Goal: Communication & Community: Answer question/provide support

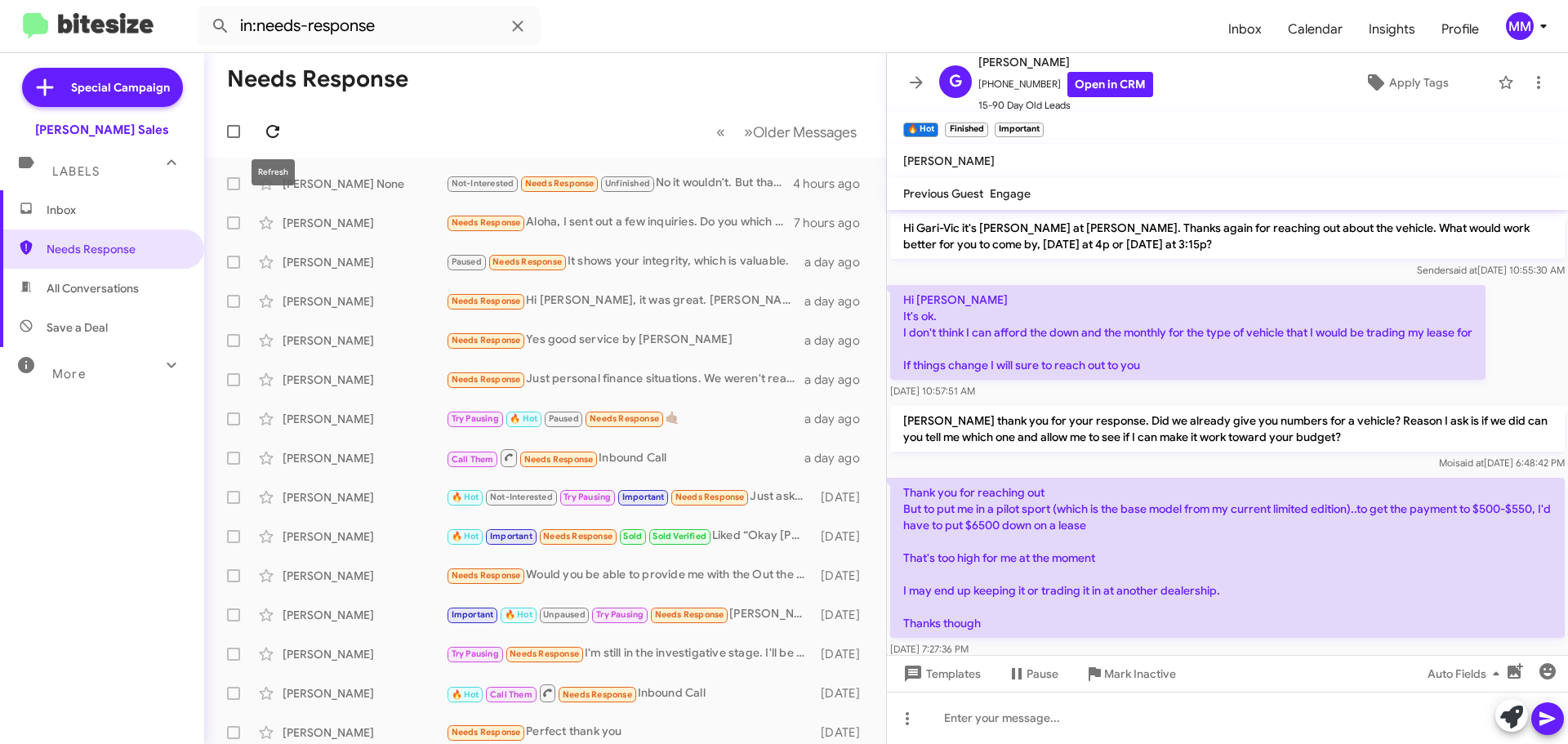
scroll to position [82, 0]
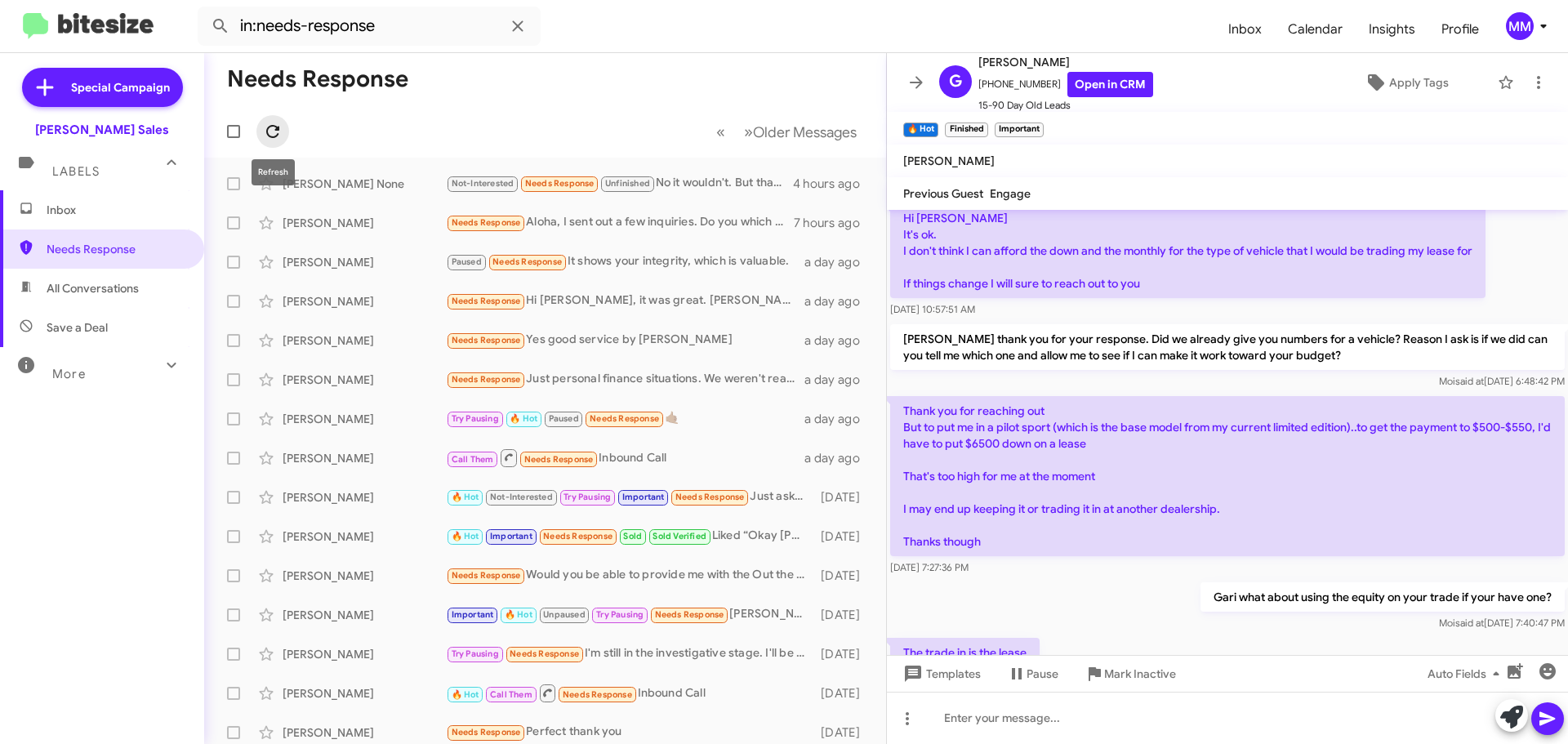
click at [274, 127] on icon at bounding box center [273, 131] width 13 height 13
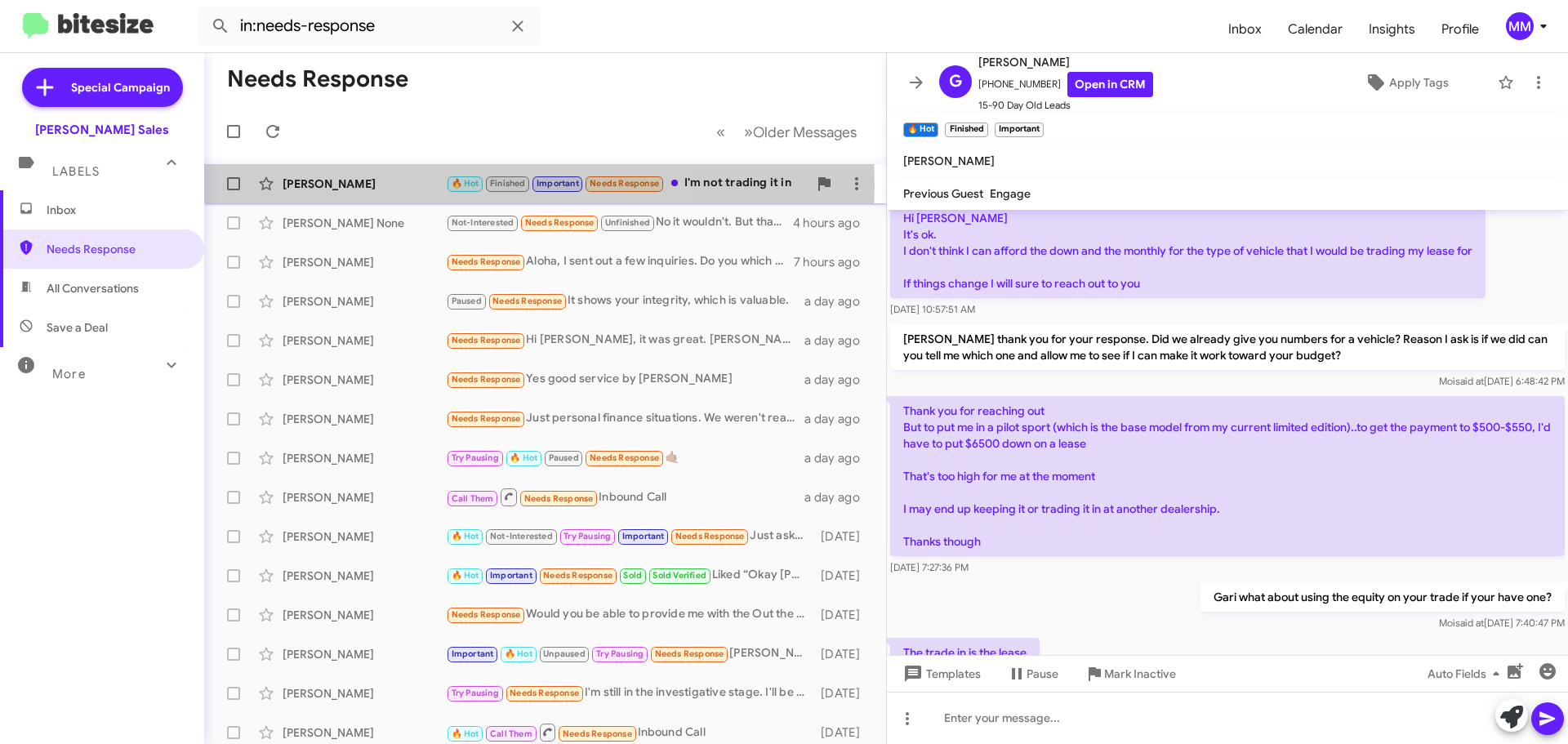
click at [369, 185] on div "[PERSON_NAME]" at bounding box center [363, 183] width 163 height 16
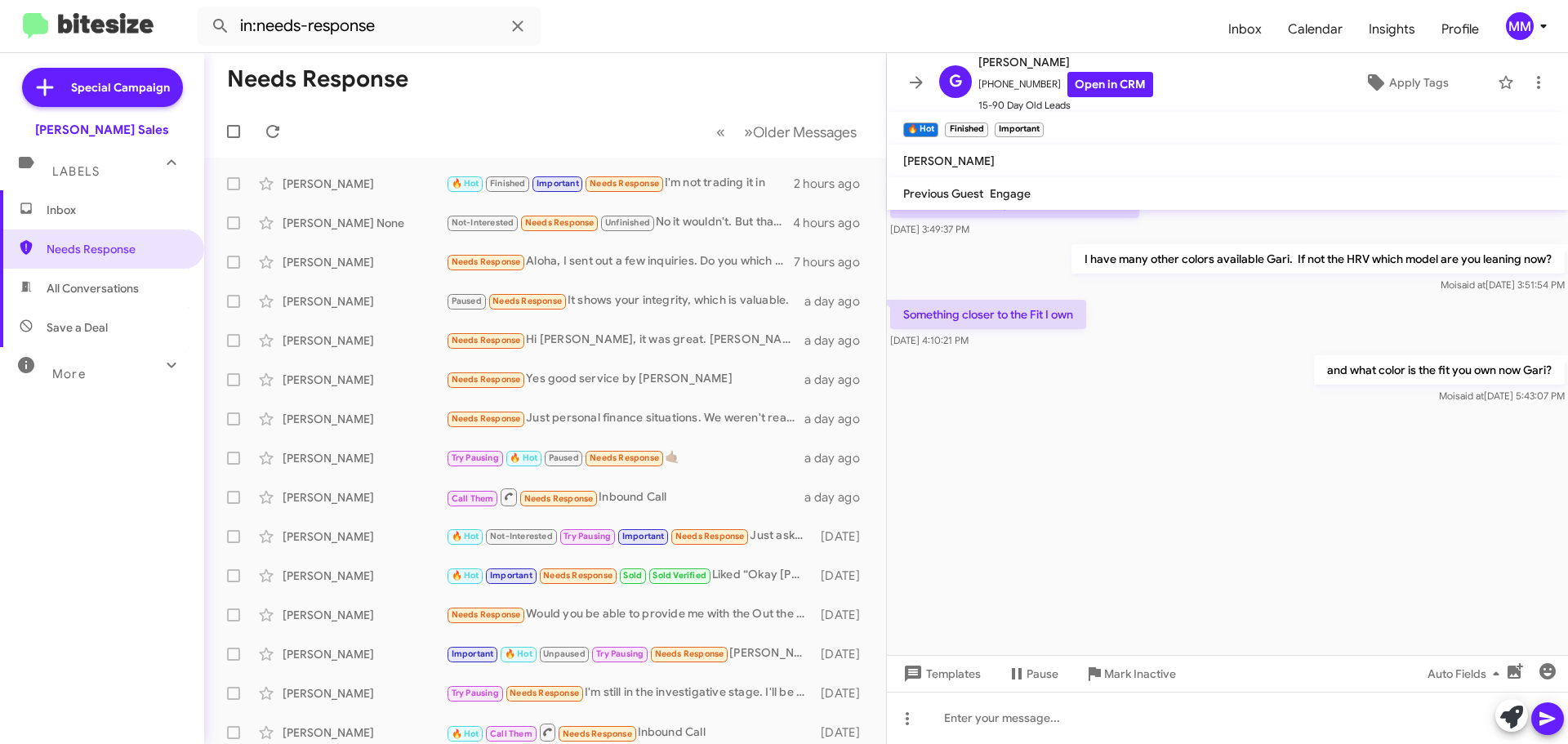
scroll to position [4075, 0]
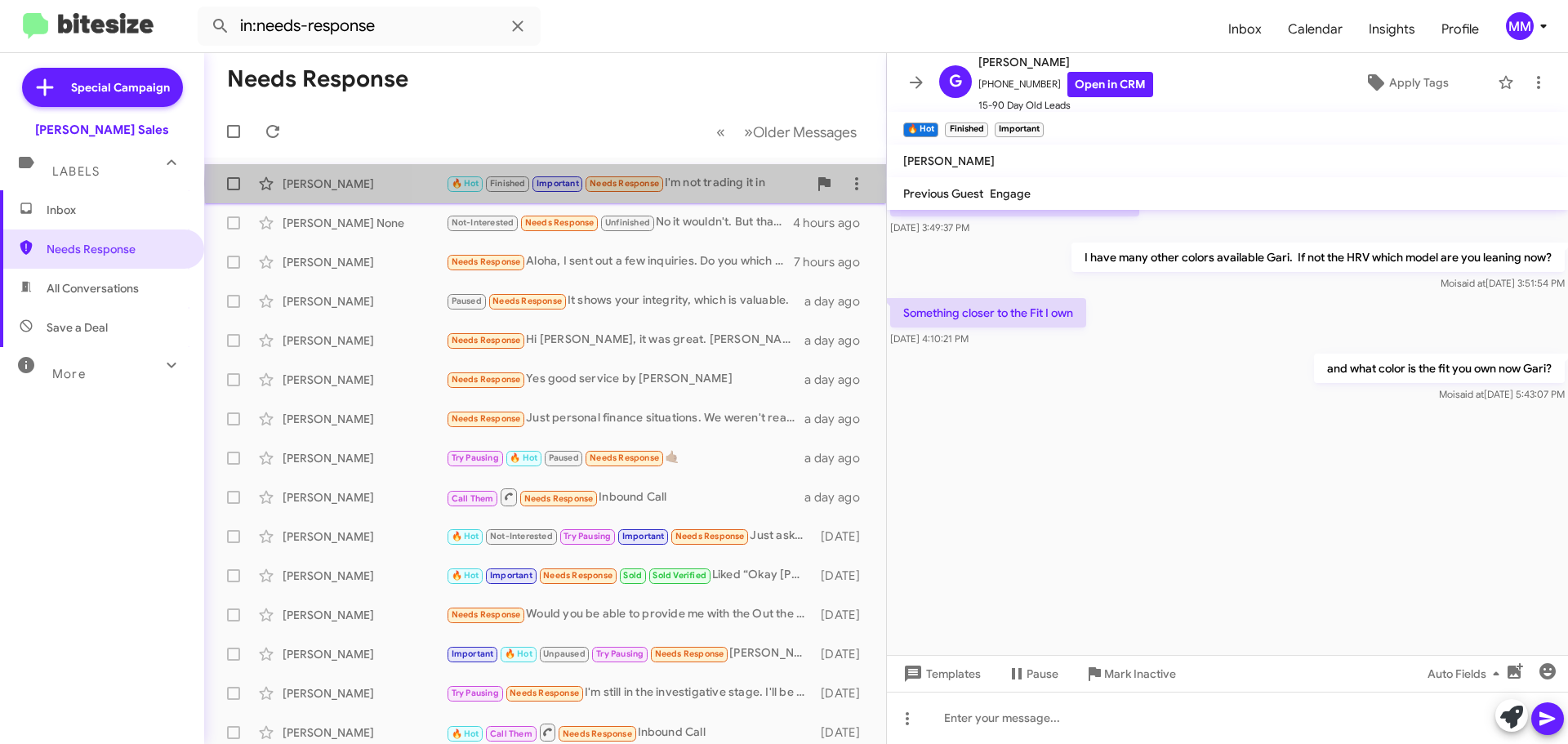
click at [723, 184] on div "🔥 Hot Finished Important Needs Response I'm not trading it in" at bounding box center [627, 184] width 362 height 19
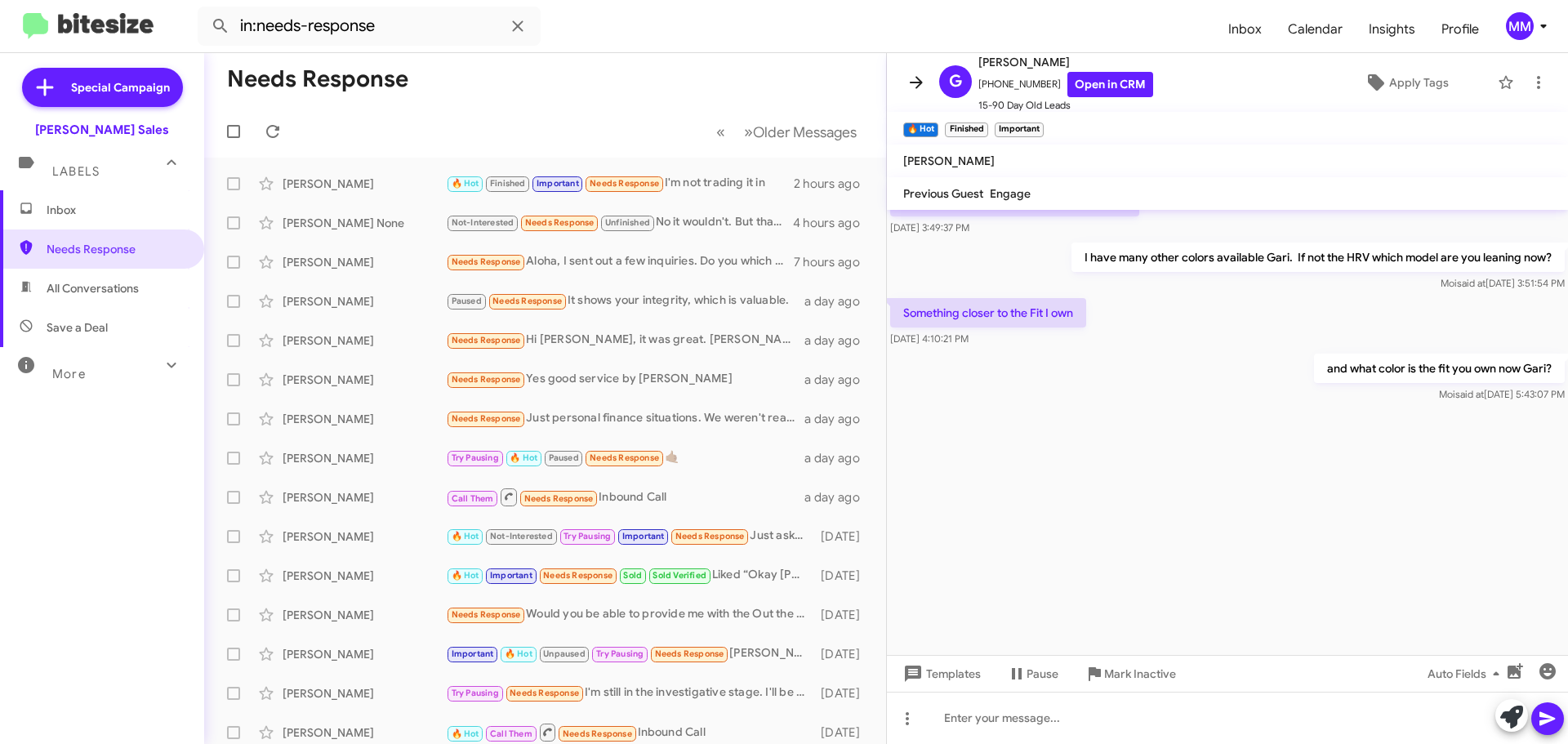
click at [918, 88] on icon at bounding box center [917, 82] width 13 height 12
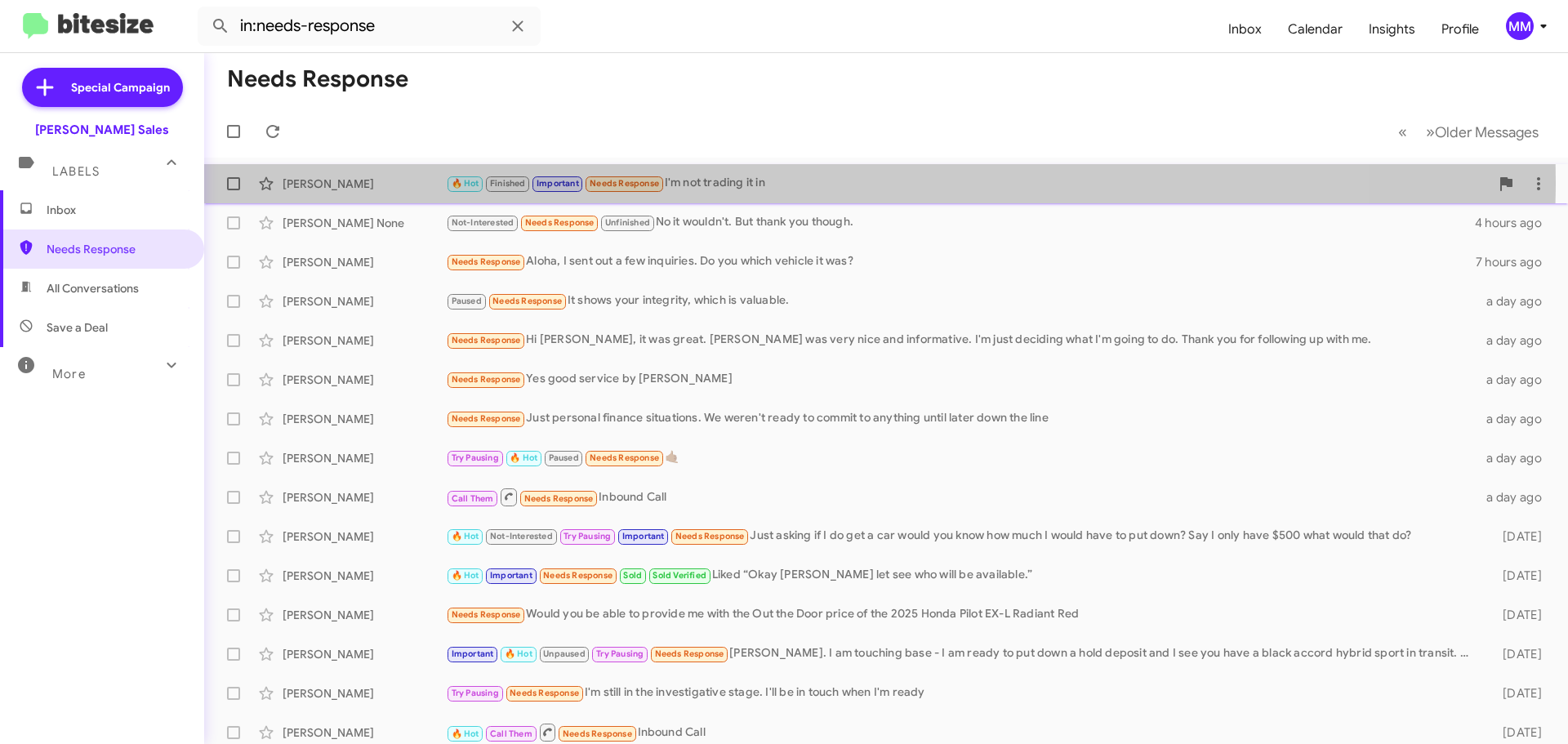
click at [736, 181] on div "🔥 Hot Finished Important Needs Response I'm not trading it in" at bounding box center [967, 184] width 1044 height 19
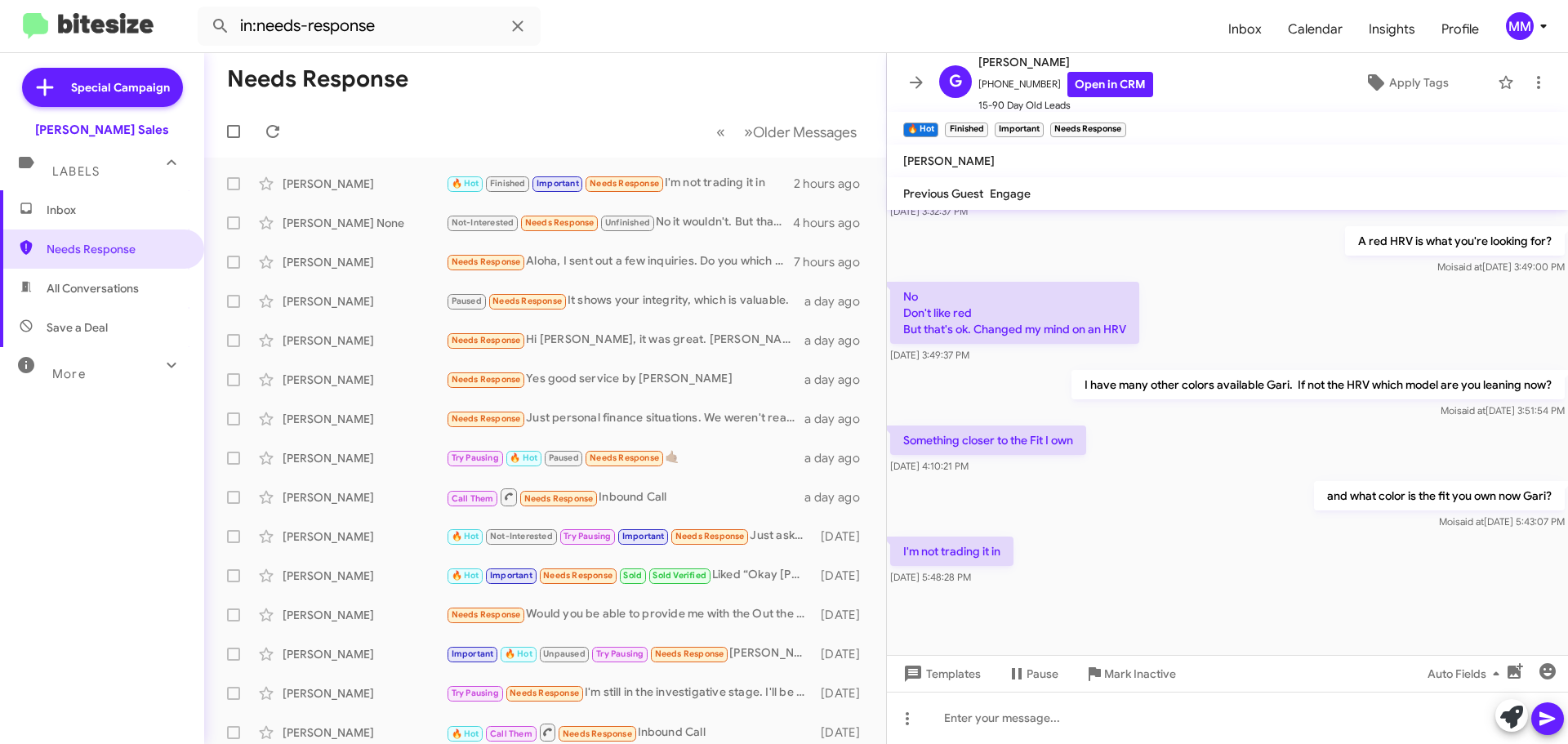
scroll to position [843, 0]
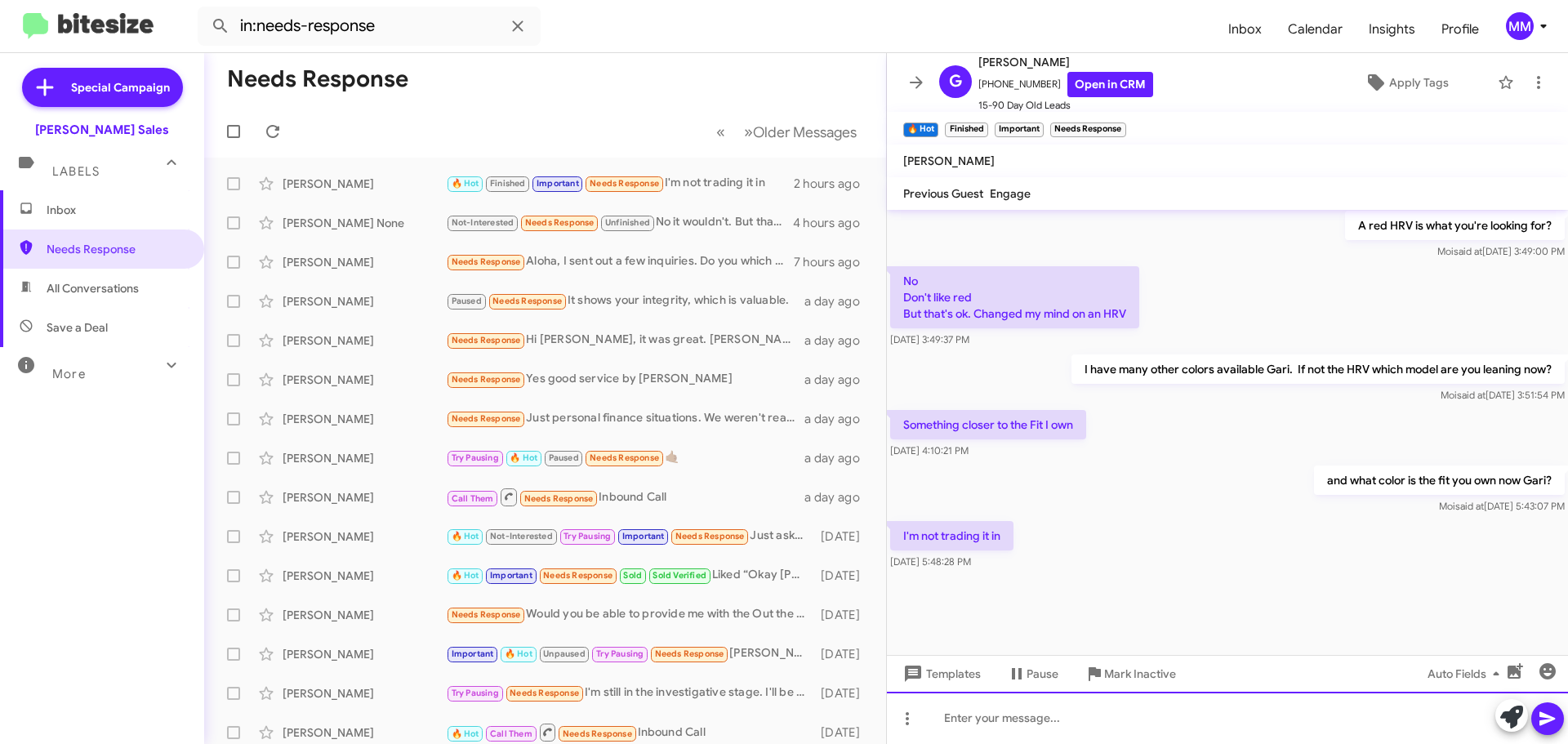
click at [1002, 726] on div at bounding box center [1228, 717] width 682 height 52
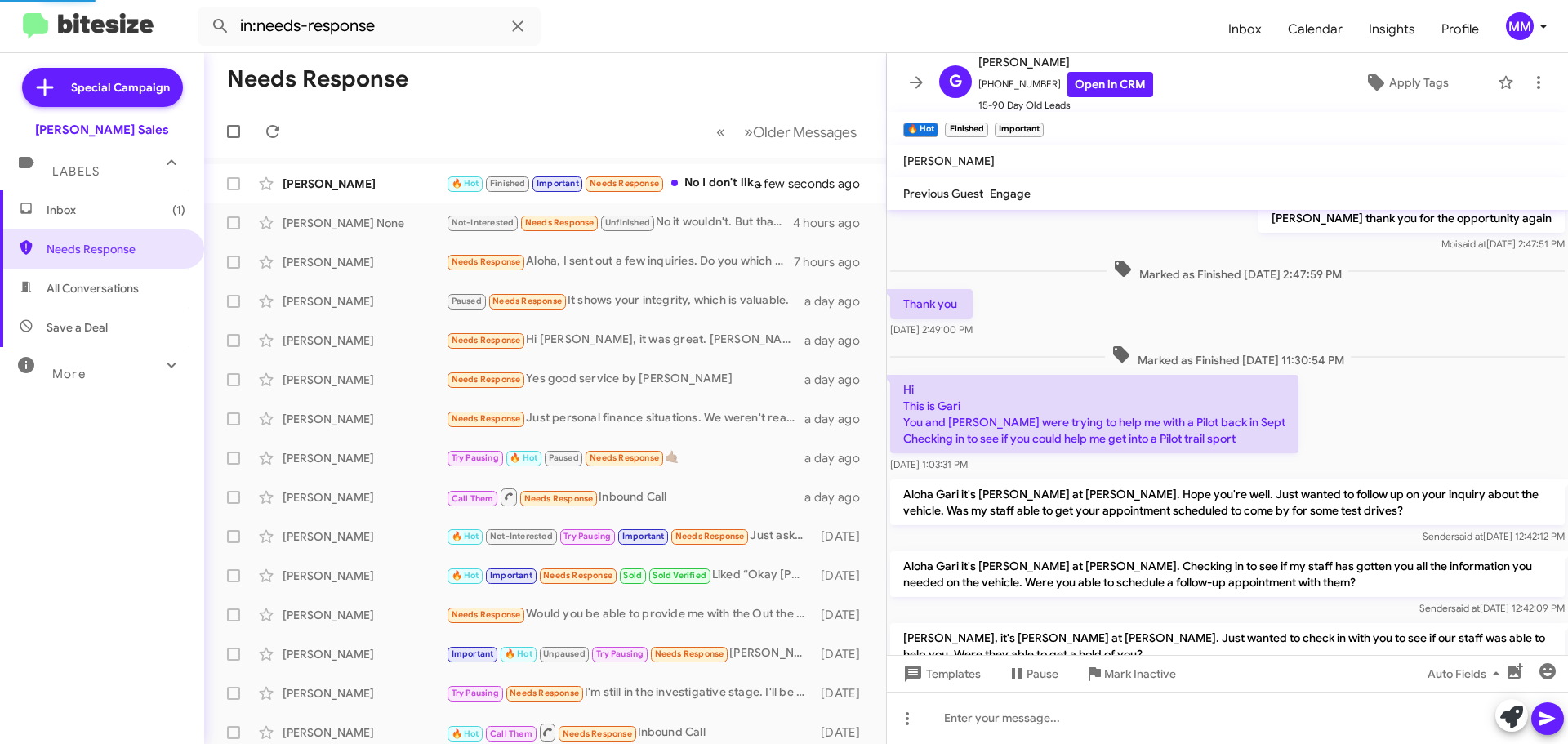
scroll to position [859, 0]
